Goal: Transaction & Acquisition: Purchase product/service

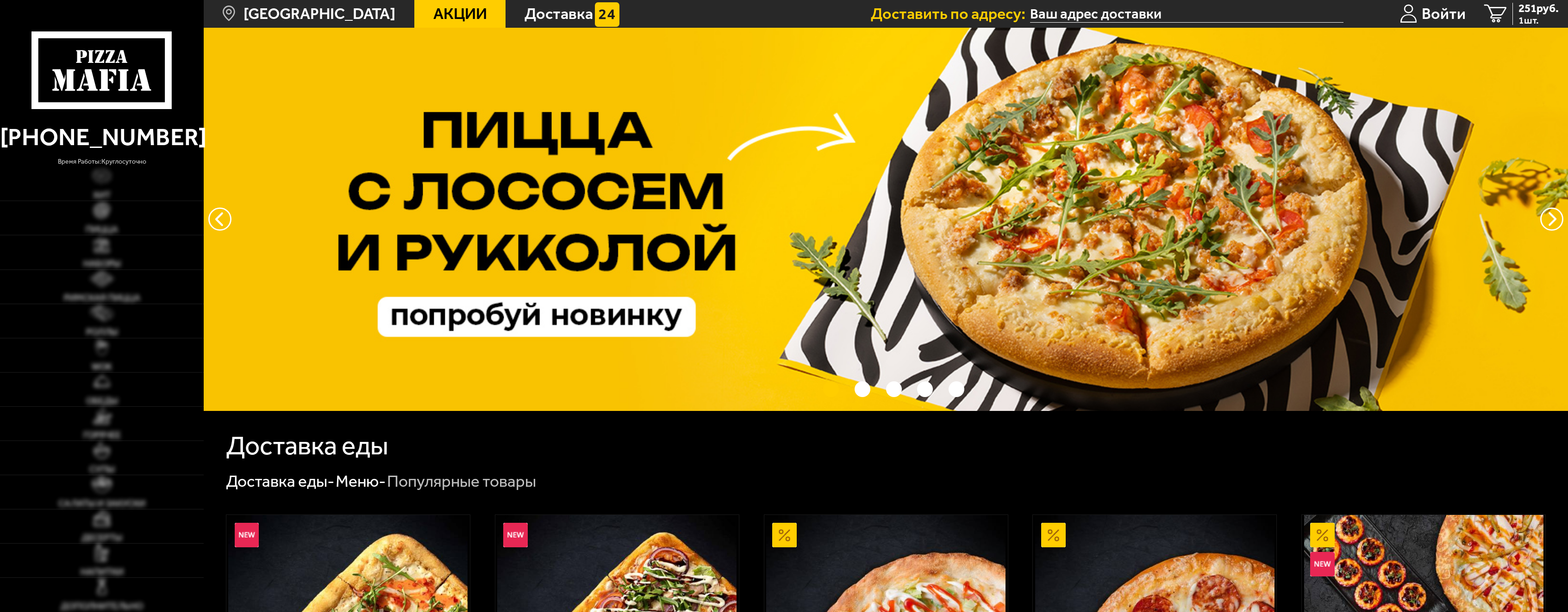
type input "[STREET_ADDRESS]"
click at [99, 242] on img at bounding box center [102, 244] width 17 height 17
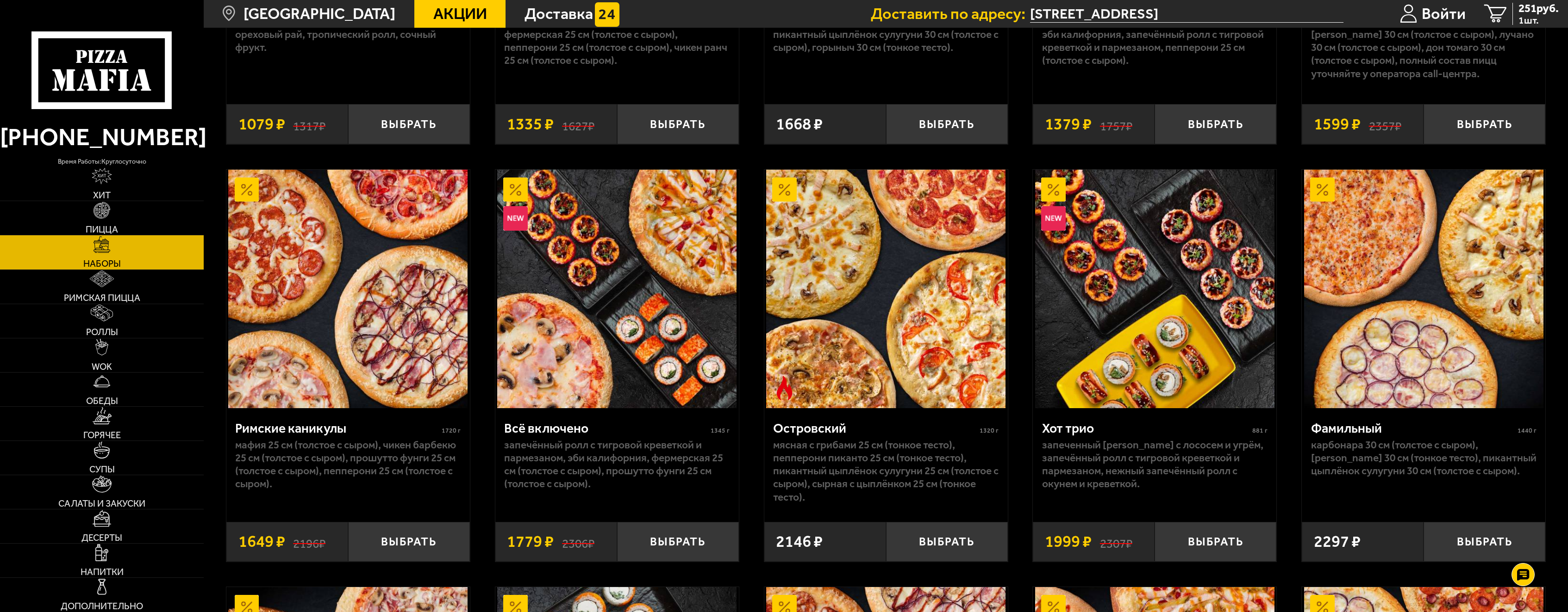
scroll to position [1202, 0]
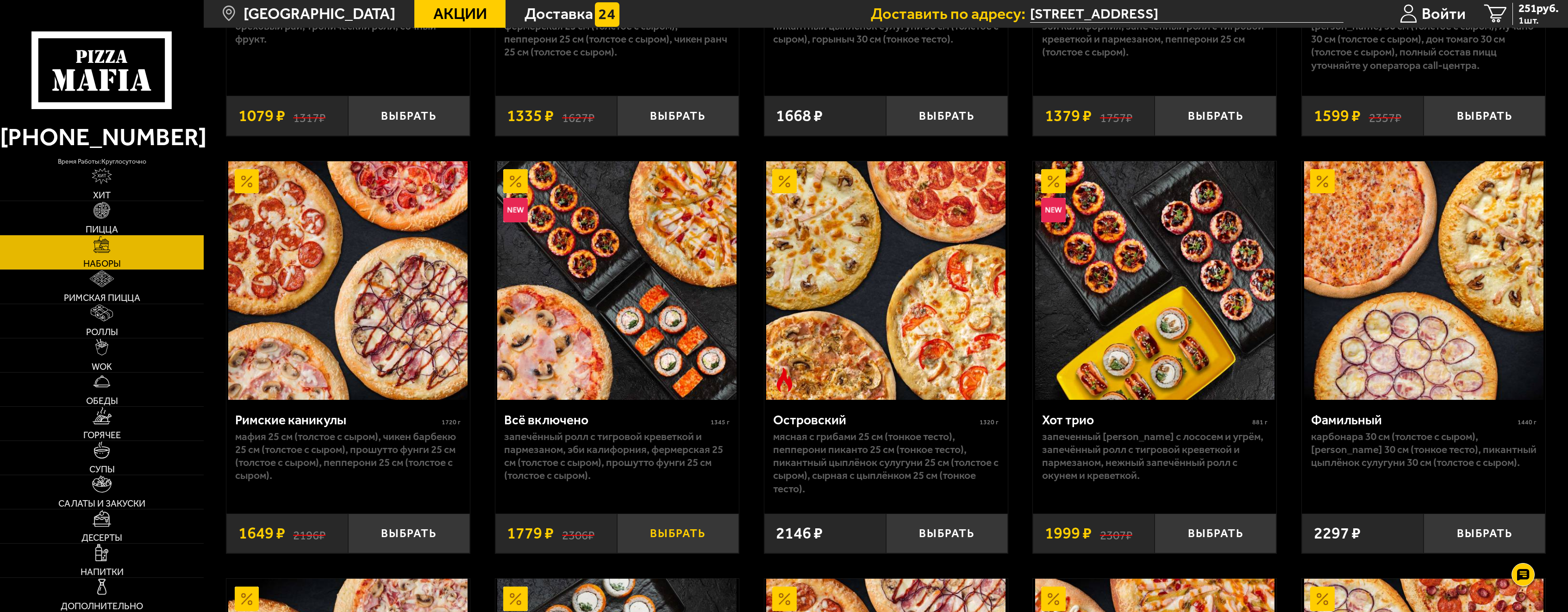
click at [665, 543] on button "Выбрать" at bounding box center [677, 533] width 122 height 40
click at [1537, 13] on span "2158 руб." at bounding box center [1536, 8] width 46 height 12
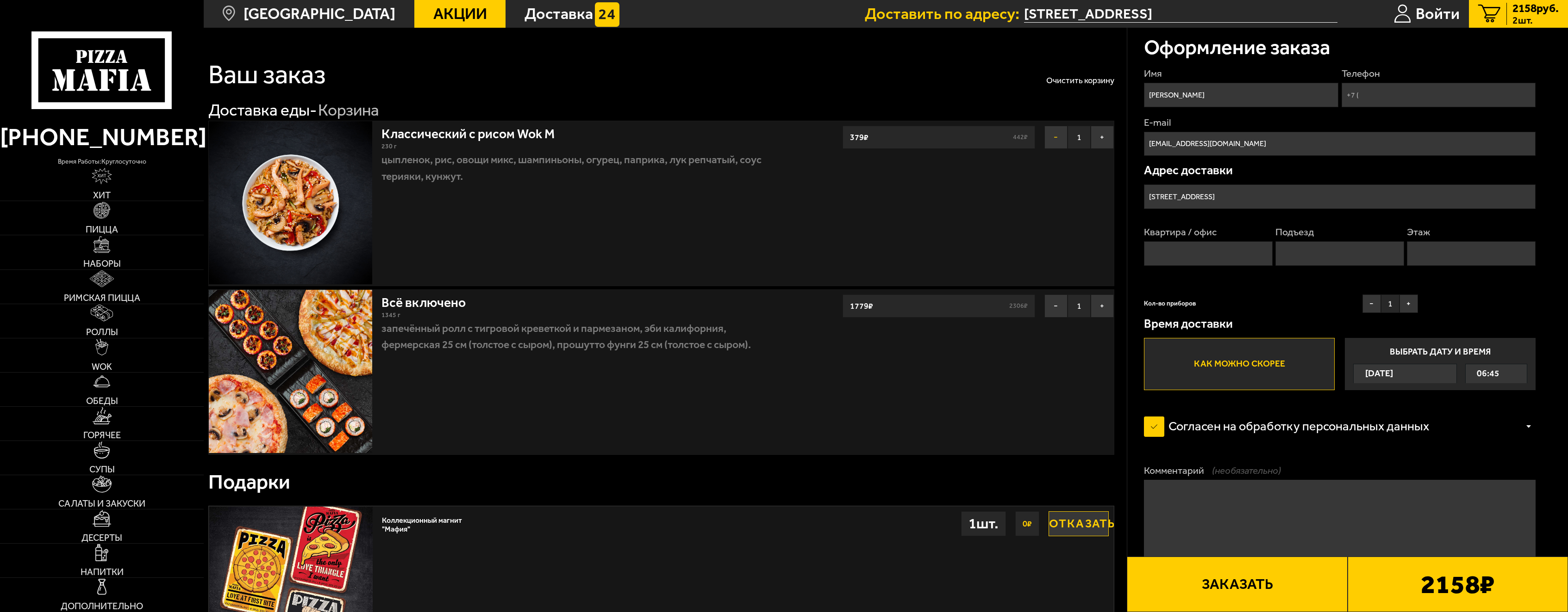
click at [1048, 128] on button "−" at bounding box center [1056, 137] width 23 height 23
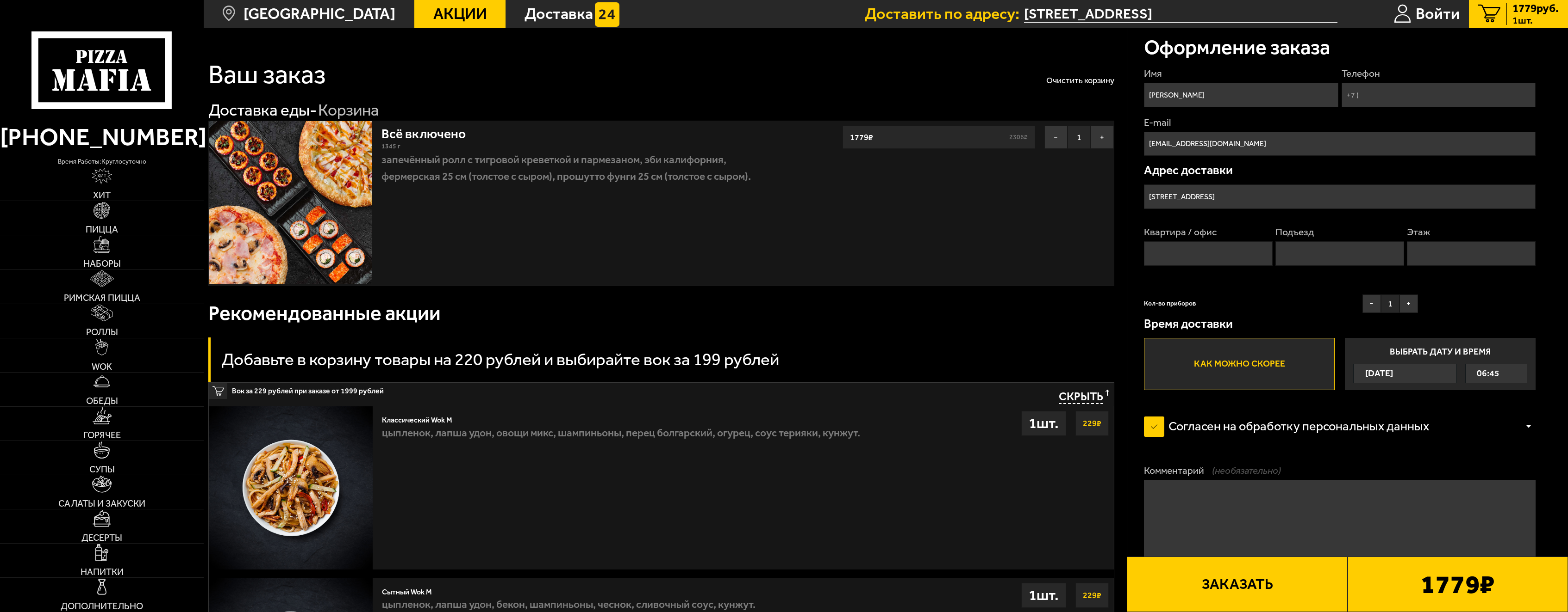
click at [1187, 92] on input "[PERSON_NAME]" at bounding box center [1241, 95] width 195 height 25
click at [1231, 256] on input "Квартира / офис" at bounding box center [1207, 254] width 128 height 25
click at [1279, 196] on input "[STREET_ADDRESS]" at bounding box center [1339, 197] width 392 height 25
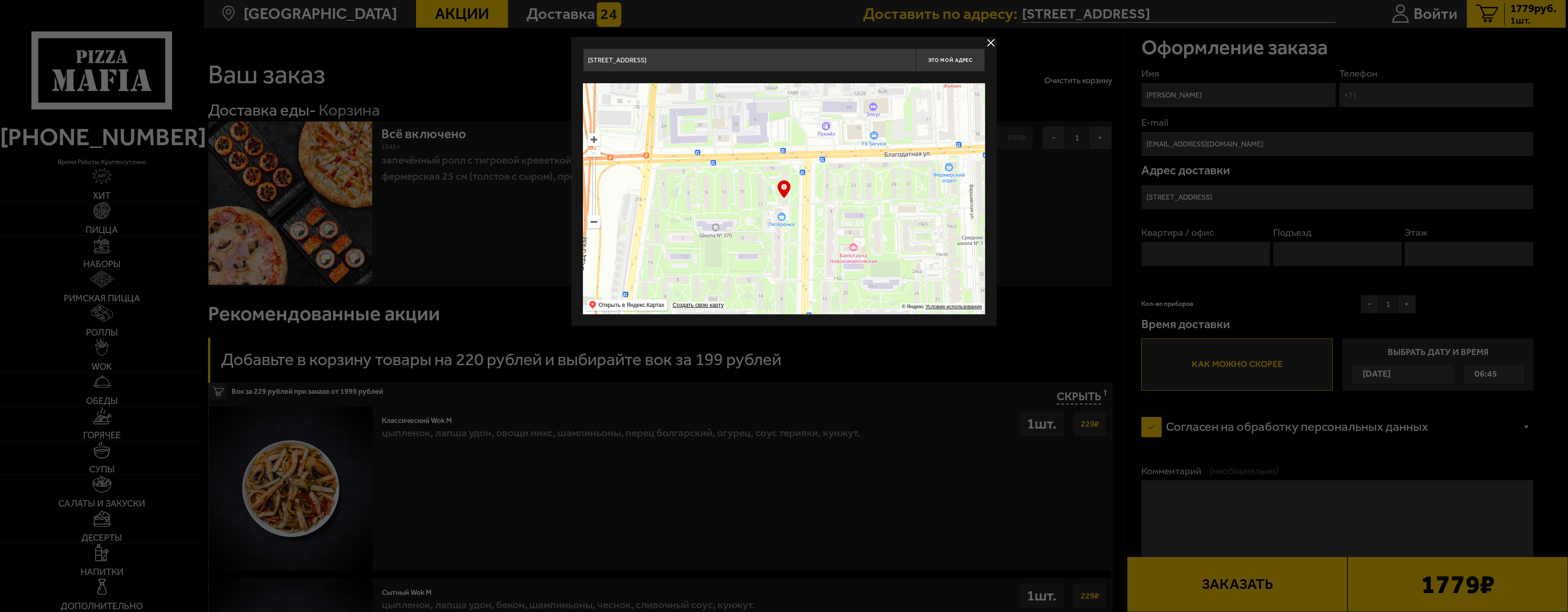
drag, startPoint x: 777, startPoint y: 216, endPoint x: 824, endPoint y: 233, distance: 50.0
click at [824, 233] on ymaps at bounding box center [784, 199] width 402 height 231
type input "[STREET_ADDRESS]"
click at [952, 56] on button "Это мой адрес" at bounding box center [950, 60] width 70 height 23
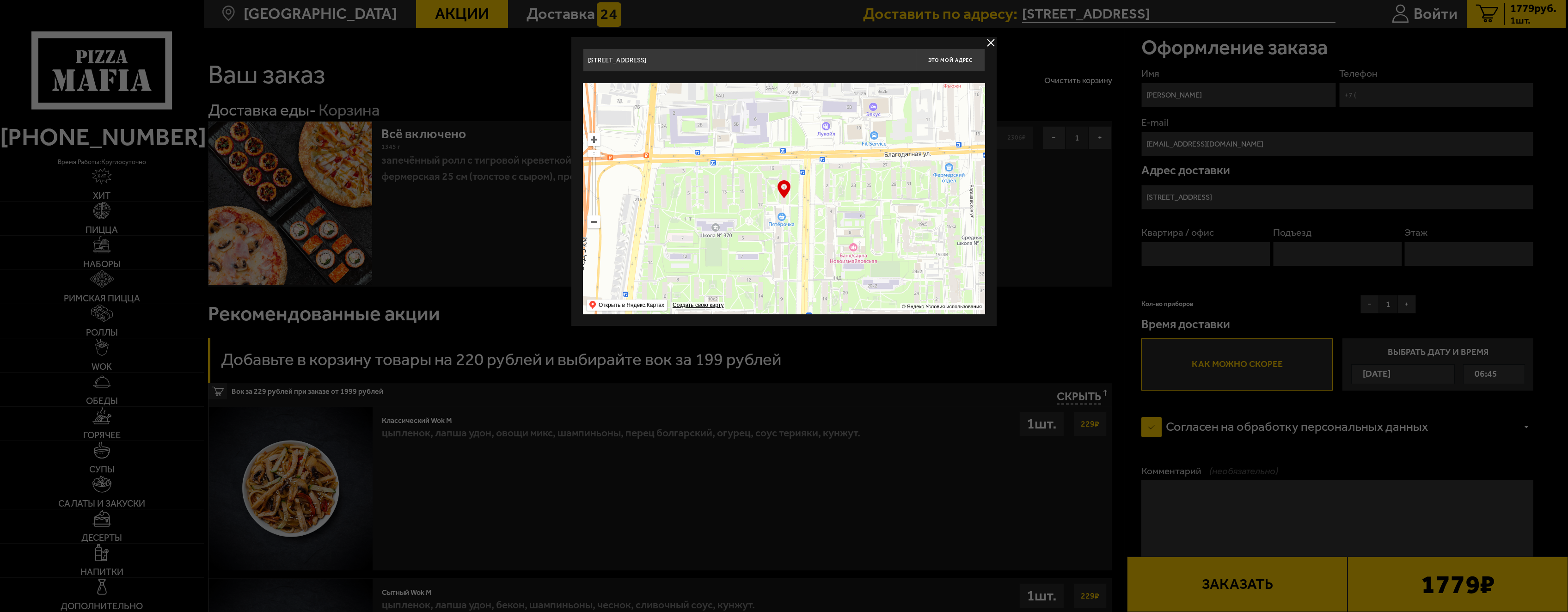
type input "[STREET_ADDRESS]"
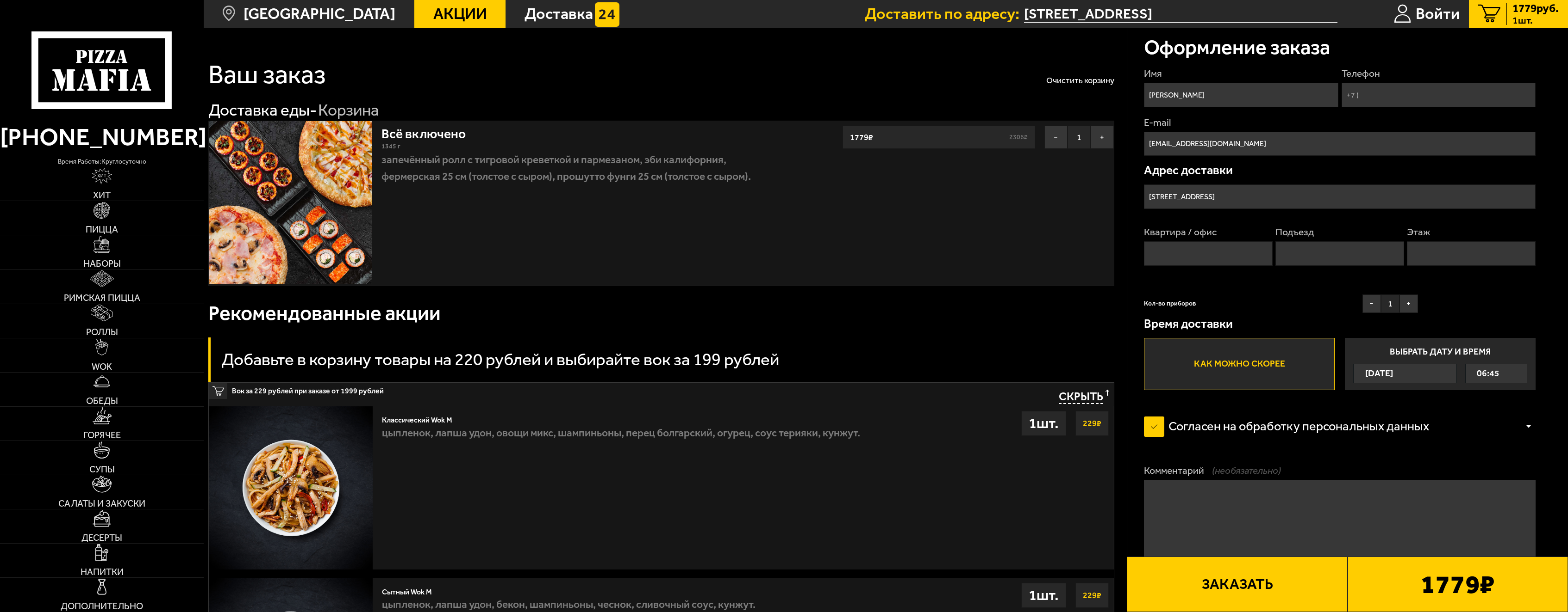
click at [1226, 251] on input "Квартира / офис" at bounding box center [1207, 254] width 128 height 25
type input "4"
click at [1291, 248] on input "Подъезд" at bounding box center [1339, 254] width 128 height 25
type input "1"
click at [1463, 250] on input "Этаж" at bounding box center [1470, 254] width 128 height 25
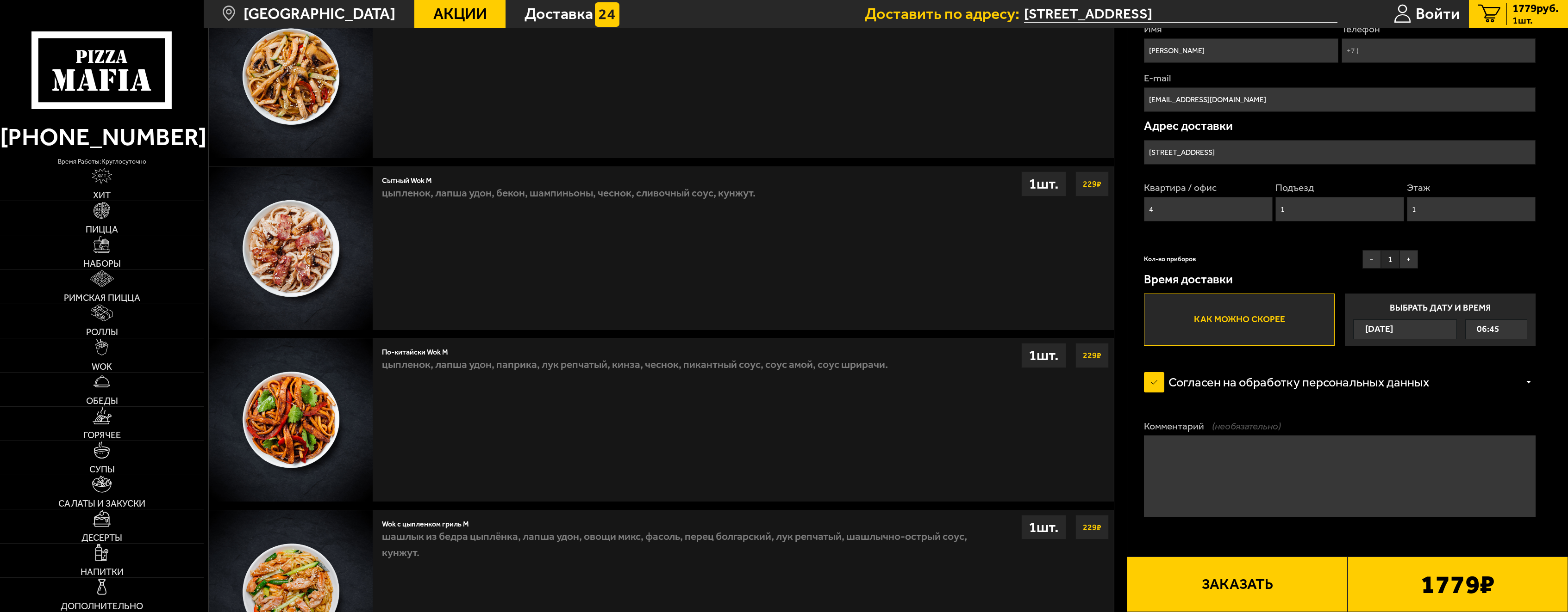
scroll to position [417, 0]
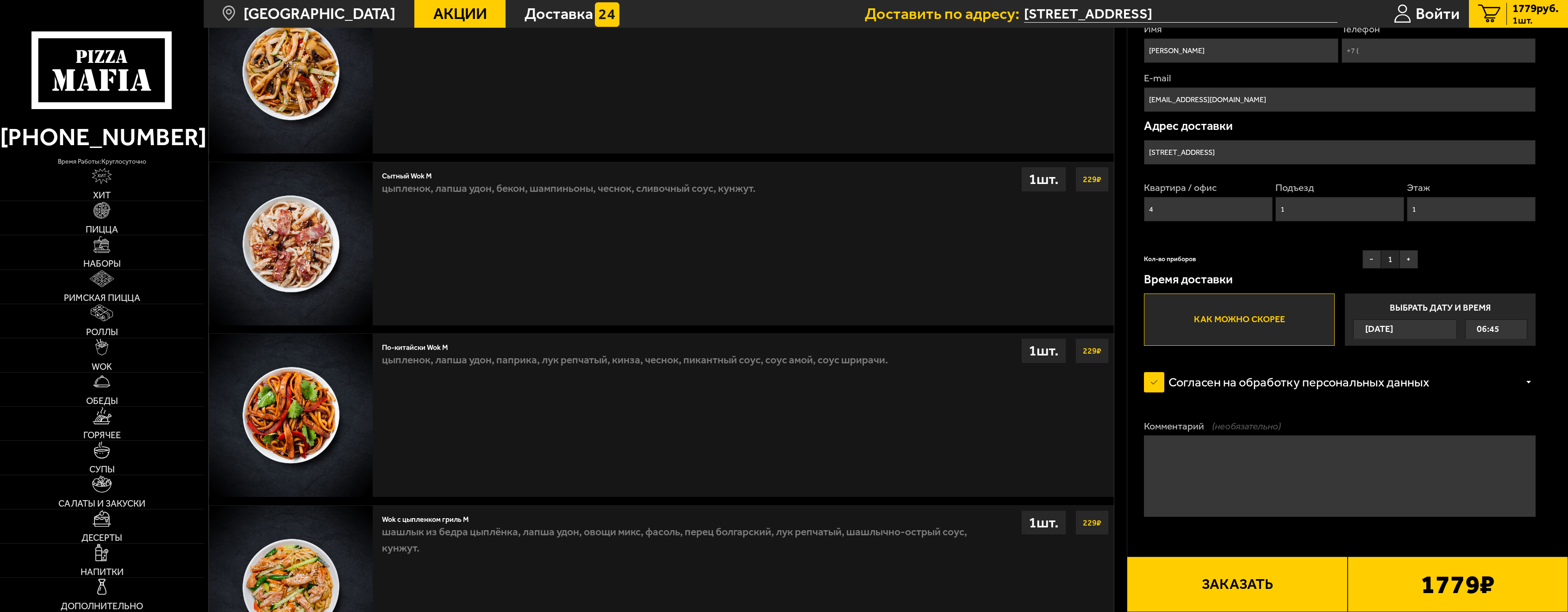
type input "1"
click at [1249, 576] on button "Заказать" at bounding box center [1236, 584] width 220 height 55
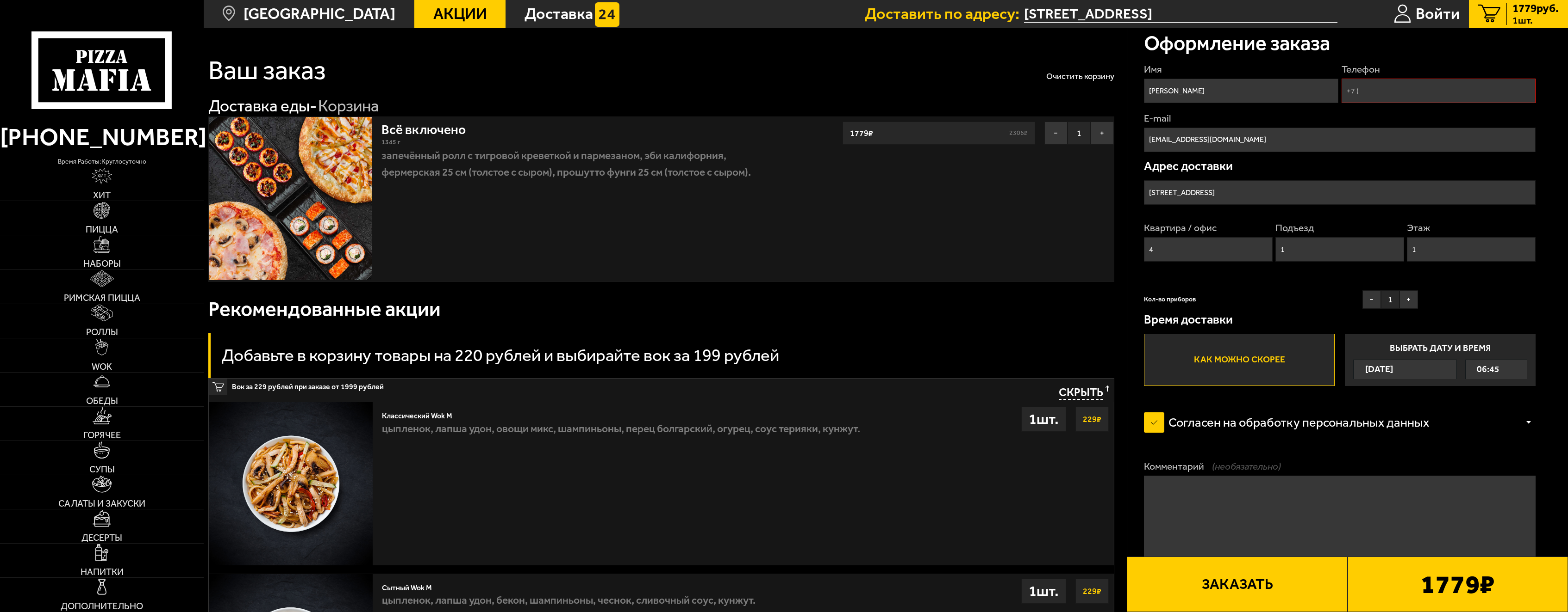
scroll to position [0, 0]
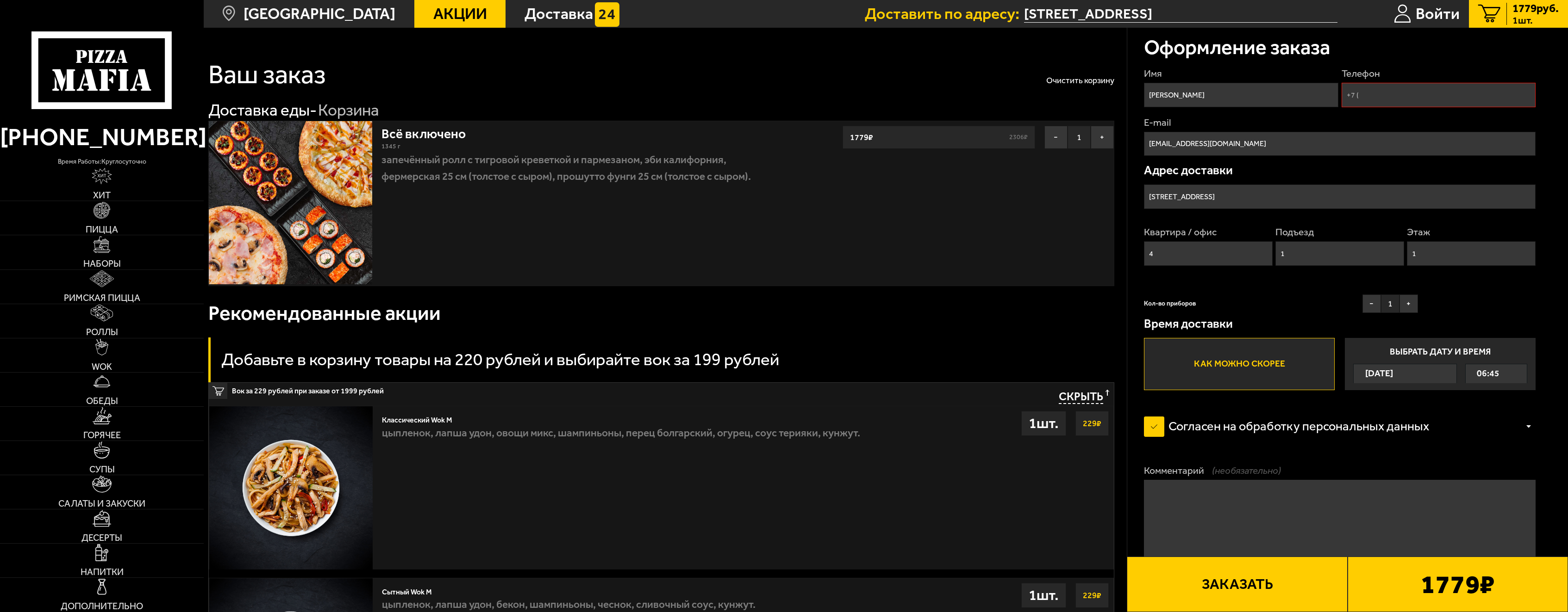
click at [1219, 590] on button "Заказать" at bounding box center [1236, 584] width 220 height 55
drag, startPoint x: 1392, startPoint y: 126, endPoint x: 1396, endPoint y: 116, distance: 10.8
click at [1394, 123] on label "E-mail" at bounding box center [1339, 123] width 392 height 14
click at [1394, 132] on input "[EMAIL_ADDRESS][DOMAIN_NAME]" at bounding box center [1339, 144] width 392 height 25
click at [1398, 104] on input "Телефон" at bounding box center [1439, 95] width 195 height 25
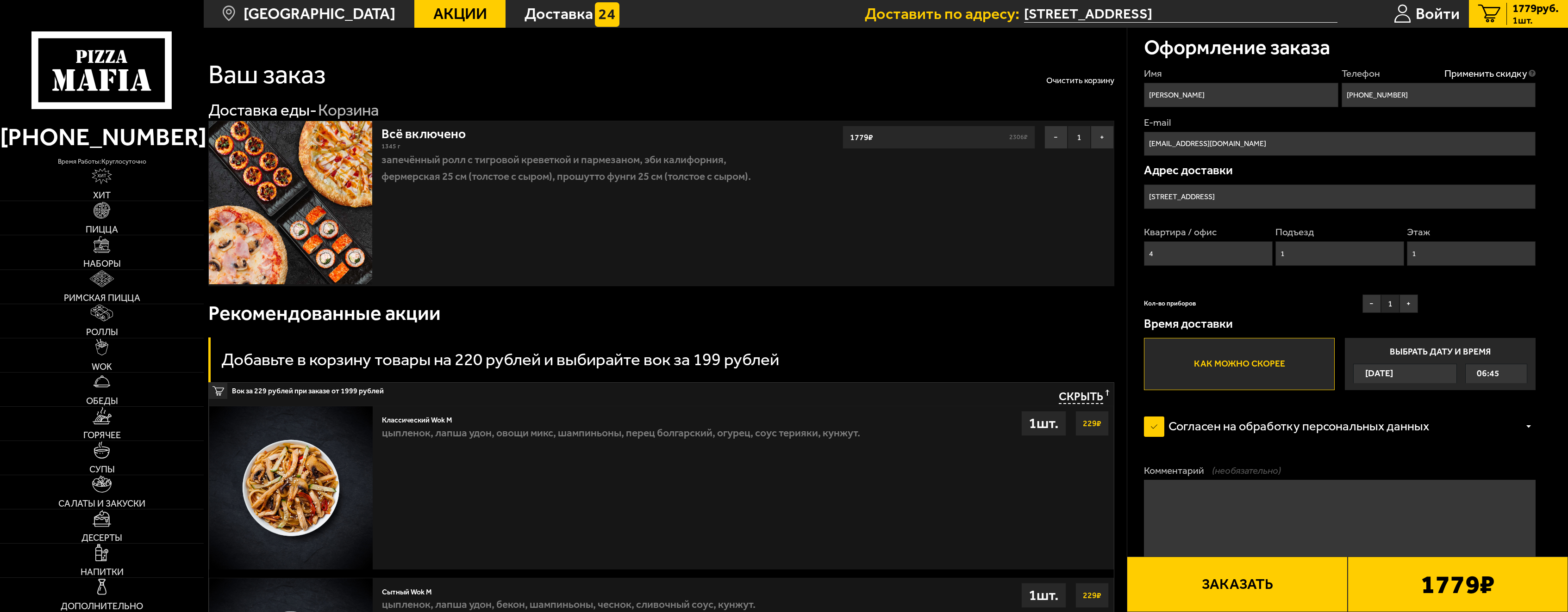
type input "[PHONE_NUMBER]"
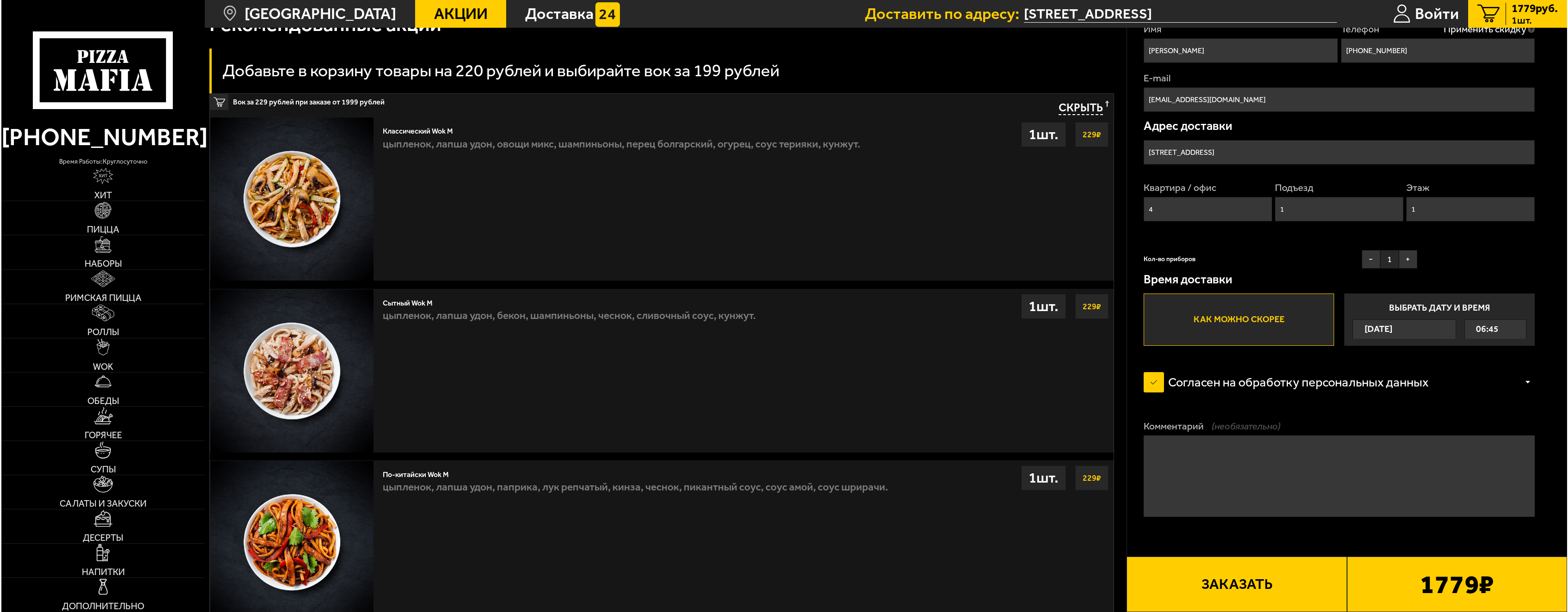
scroll to position [324, 0]
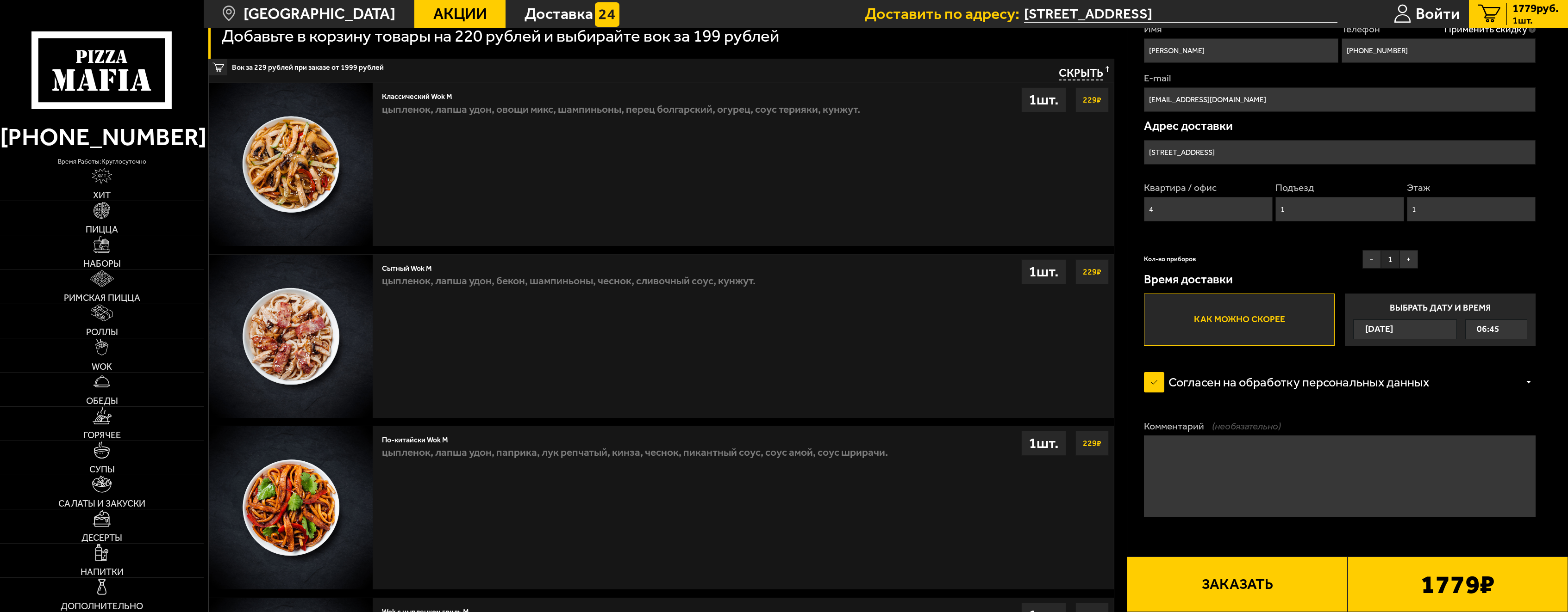
click at [1241, 601] on button "Заказать" at bounding box center [1236, 584] width 220 height 55
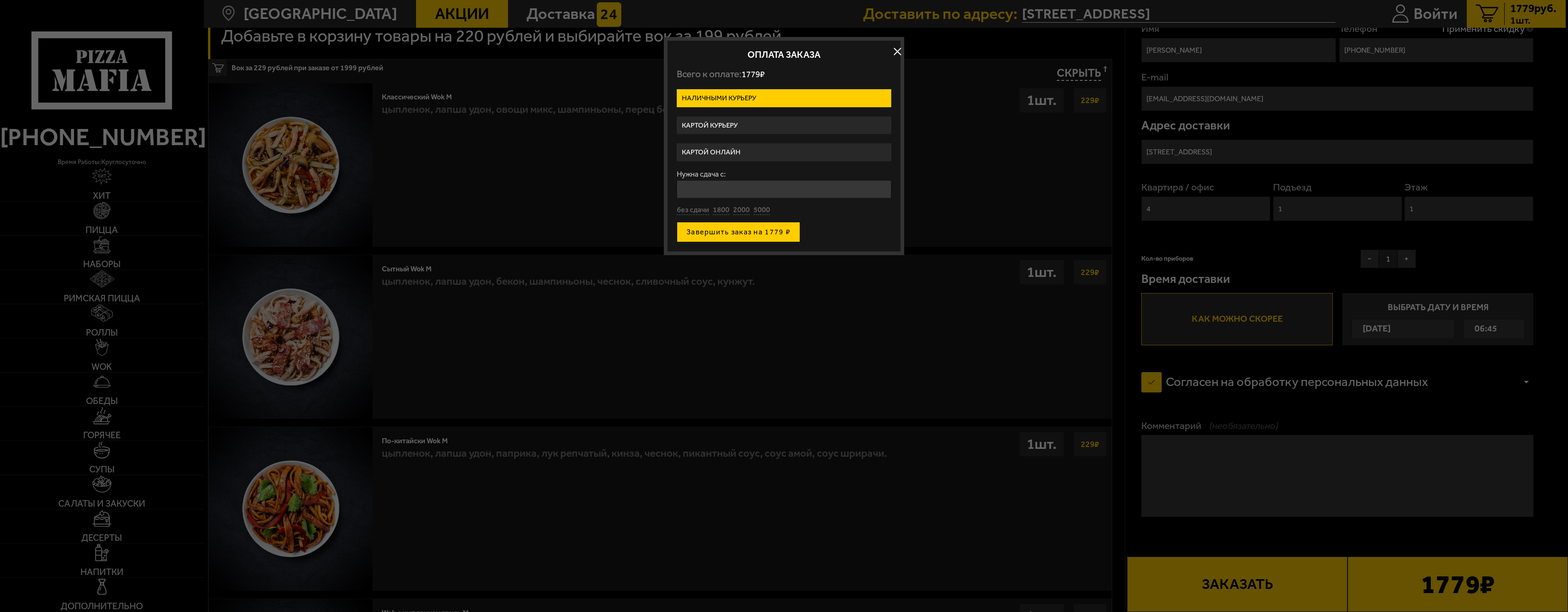
click at [739, 233] on button "Завершить заказ на 1779 ₽" at bounding box center [738, 232] width 123 height 21
click at [743, 186] on input "Нужна сдача с:" at bounding box center [784, 190] width 214 height 18
type input "5000"
click at [739, 235] on button "Завершить заказ на 1779 ₽" at bounding box center [738, 232] width 123 height 21
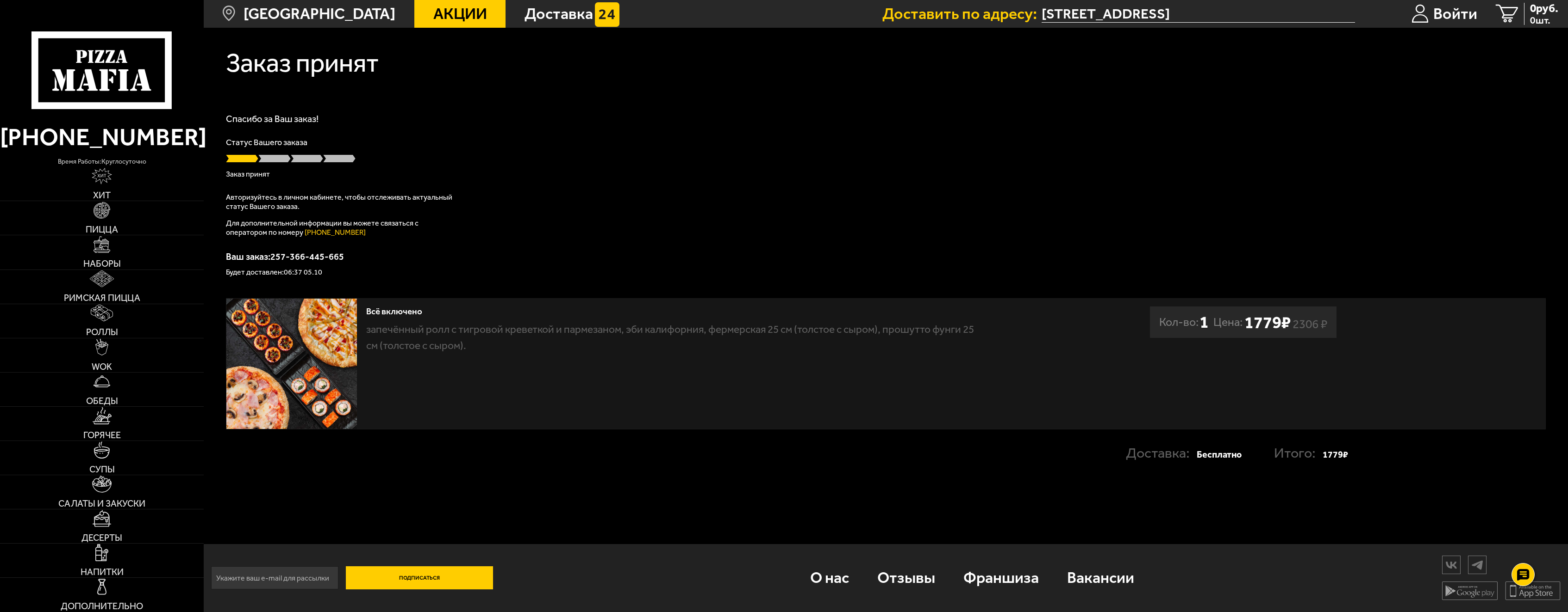
scroll to position [1, 0]
click at [245, 168] on div "Статус Вашего заказа Заказ принят" at bounding box center [886, 158] width 1319 height 40
click at [520, 2] on link "Доставка" at bounding box center [572, 14] width 133 height 28
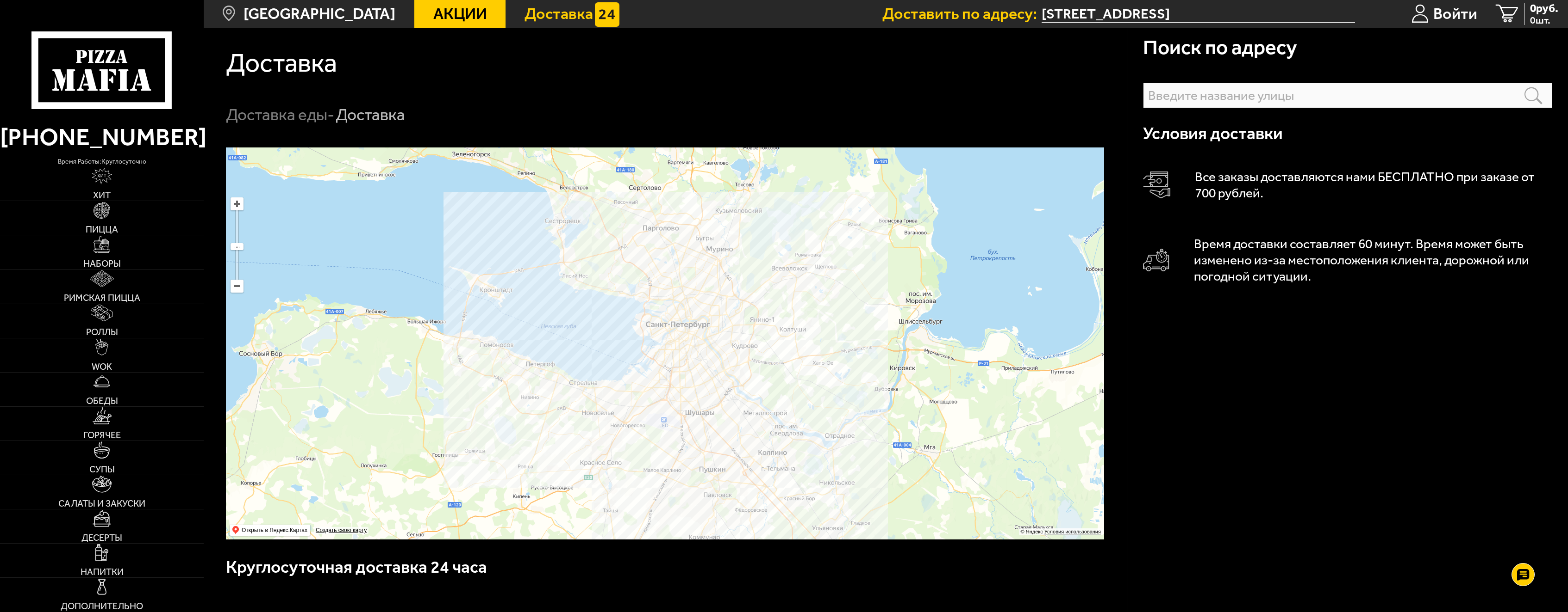
click at [1073, 393] on ymaps at bounding box center [665, 344] width 878 height 393
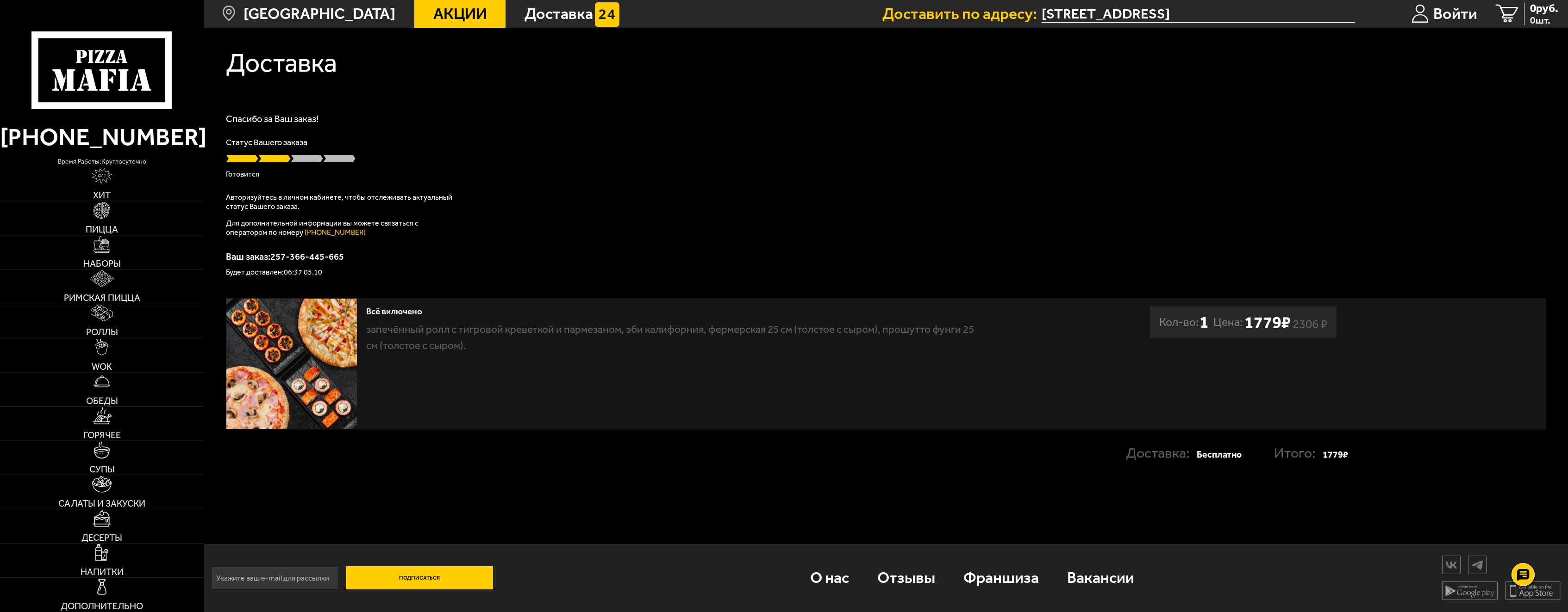
click at [337, 161] on span at bounding box center [339, 158] width 32 height 9
